Goal: Task Accomplishment & Management: Manage account settings

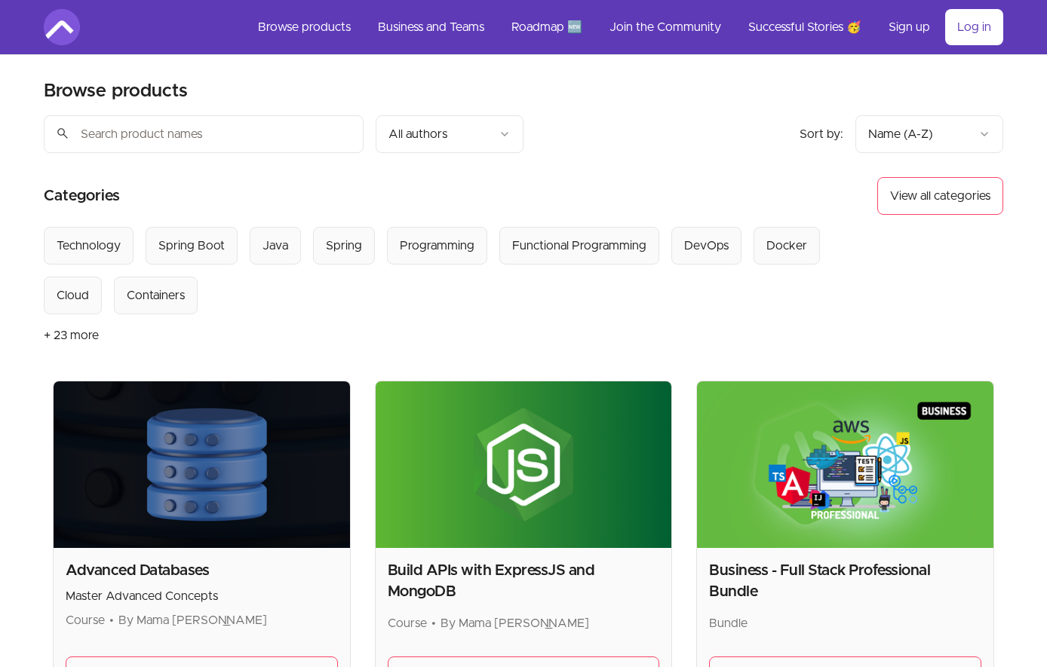
click at [972, 38] on link "Log in" at bounding box center [974, 27] width 58 height 36
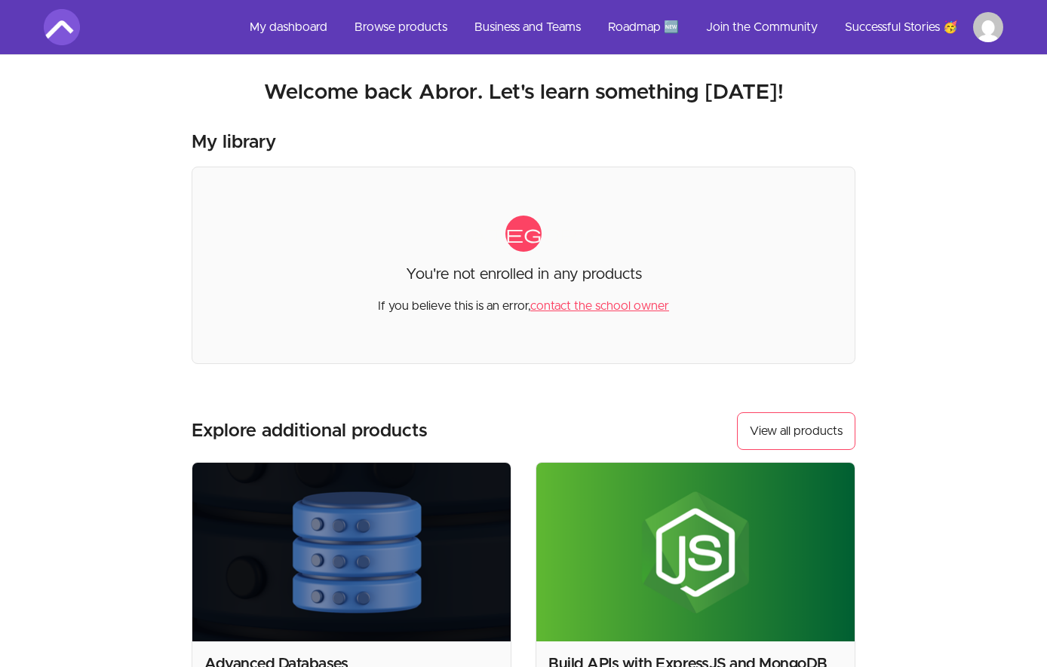
click at [643, 23] on link "Roadmap 🆕" at bounding box center [643, 27] width 95 height 36
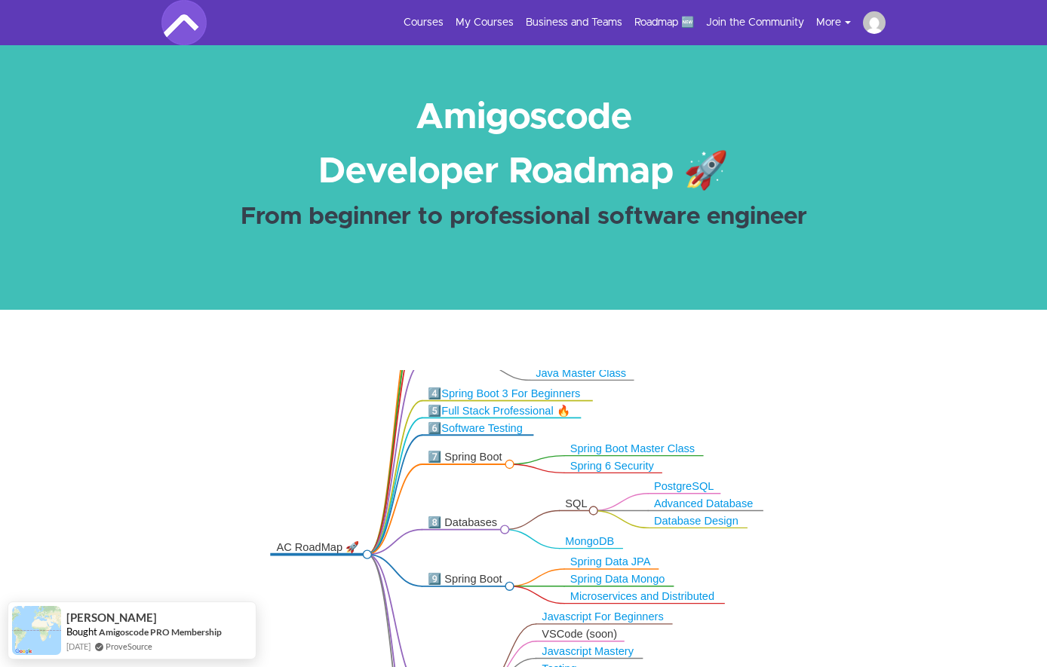
click at [739, 38] on div "Courses My Courses Business and Teams Roadmap 🆕 Join the Community More Success…" at bounding box center [523, 22] width 724 height 45
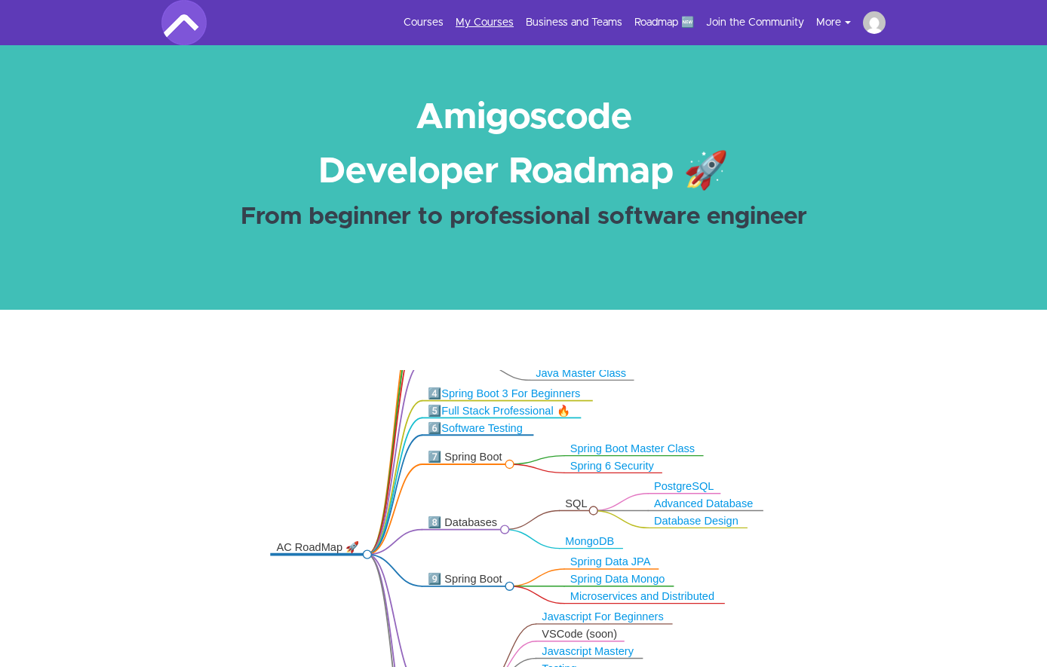
click at [483, 23] on link "My Courses" at bounding box center [484, 22] width 58 height 15
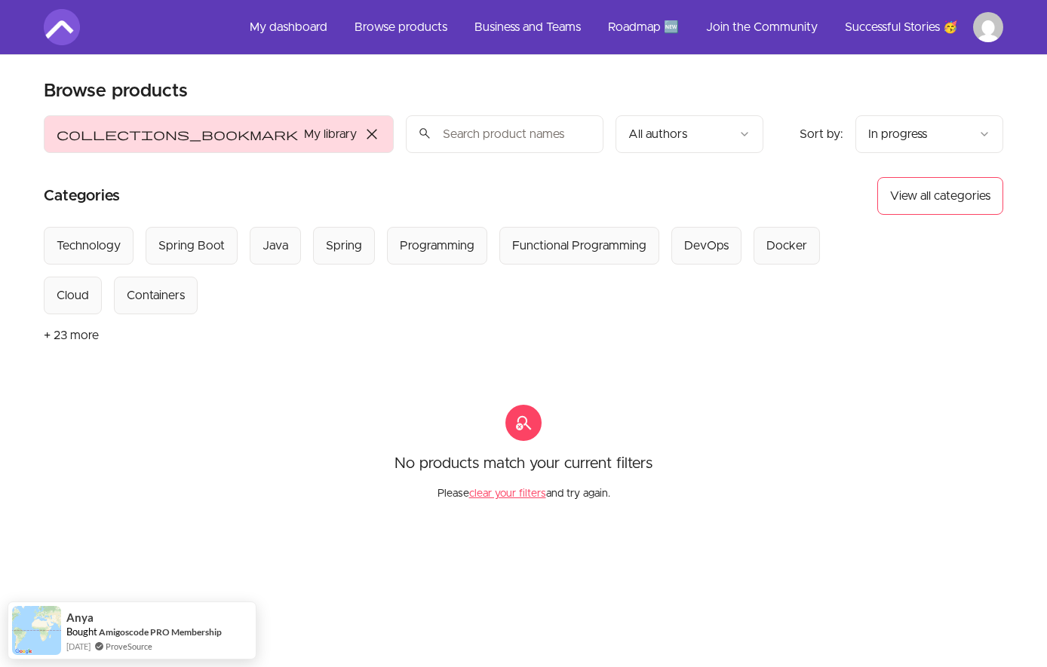
click at [979, 22] on html "Skip to main content Main menu Includes navigation links and user settings My d…" at bounding box center [523, 467] width 1047 height 934
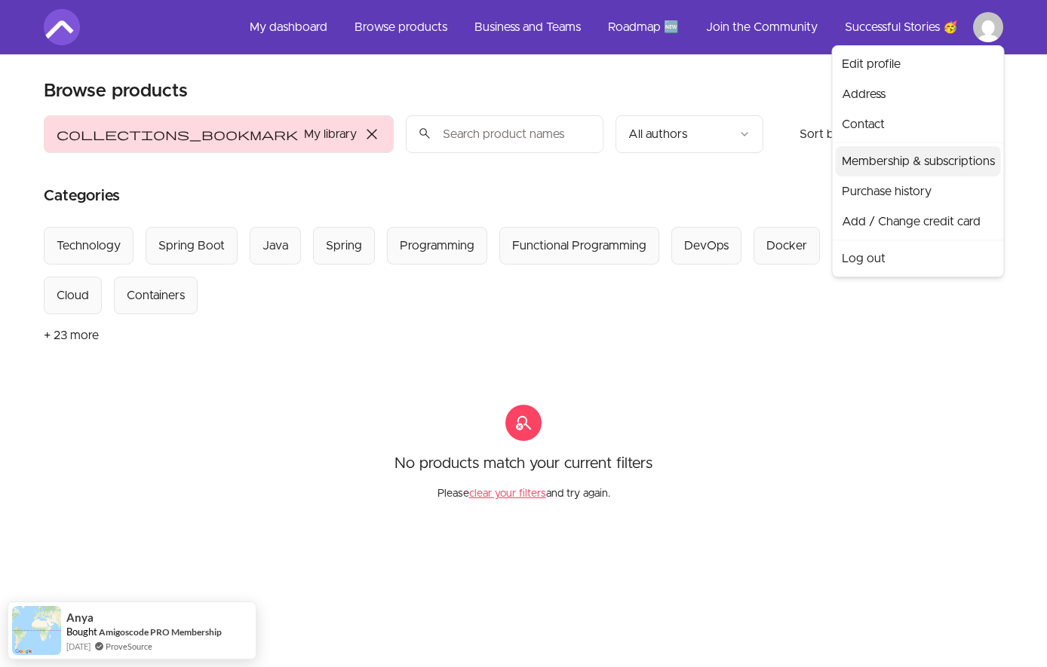
click at [903, 160] on link "Membership & subscriptions" at bounding box center [917, 161] width 165 height 30
